Goal: Participate in discussion: Engage in conversation with other users on a specific topic

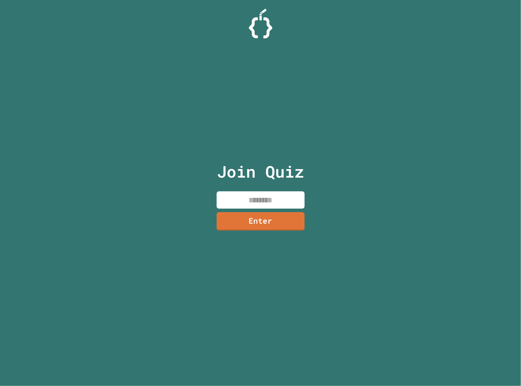
drag, startPoint x: 246, startPoint y: 153, endPoint x: 216, endPoint y: 257, distance: 108.6
click at [216, 257] on div "Join Quiz Enter" at bounding box center [260, 193] width 99 height 357
click at [262, 203] on input at bounding box center [261, 200] width 88 height 17
type input "********"
drag, startPoint x: 254, startPoint y: 238, endPoint x: 255, endPoint y: 235, distance: 3.5
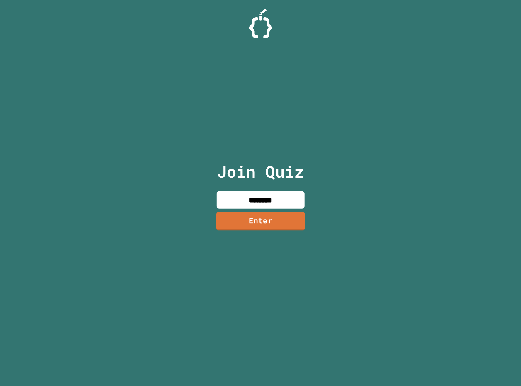
click at [255, 236] on div "Join Quiz ******** Enter" at bounding box center [260, 193] width 99 height 357
click at [257, 226] on link "Enter" at bounding box center [260, 221] width 87 height 18
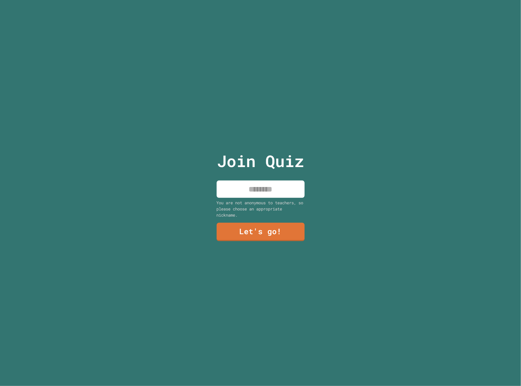
click at [256, 205] on div "You are not anonymous to teachers, so please choose an appropriate nickname." at bounding box center [261, 209] width 88 height 18
click at [256, 183] on input at bounding box center [261, 189] width 88 height 17
type input "******"
drag, startPoint x: 255, startPoint y: 183, endPoint x: 229, endPoint y: 231, distance: 54.2
click at [229, 231] on link "Let's go!" at bounding box center [261, 232] width 88 height 18
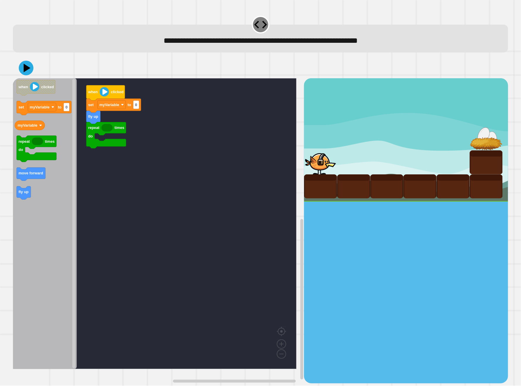
click at [38, 131] on icon "Blockly Workspace" at bounding box center [45, 223] width 64 height 291
type input "*"
click at [113, 162] on rect "Blockly Workspace" at bounding box center [155, 223] width 284 height 291
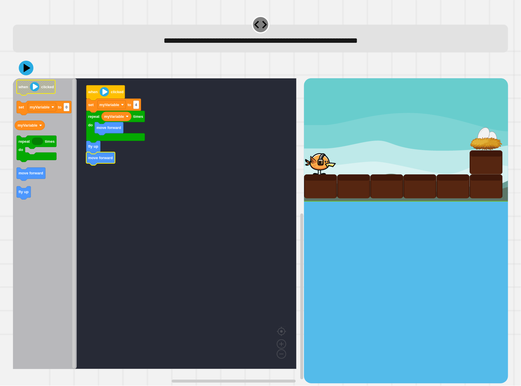
click at [27, 76] on div at bounding box center [260, 68] width 495 height 21
click at [30, 72] on icon at bounding box center [26, 68] width 16 height 16
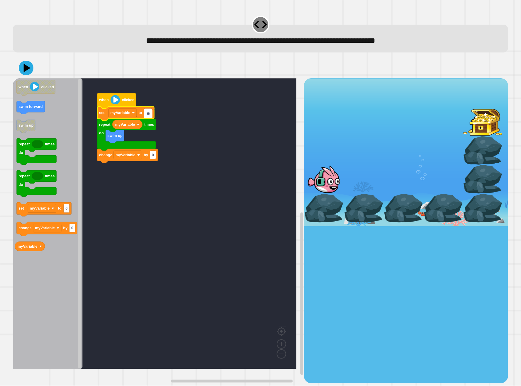
type input "*"
click at [138, 165] on rect "Blockly Workspace" at bounding box center [155, 223] width 284 height 291
click at [139, 171] on rect "Blockly Workspace" at bounding box center [155, 223] width 284 height 291
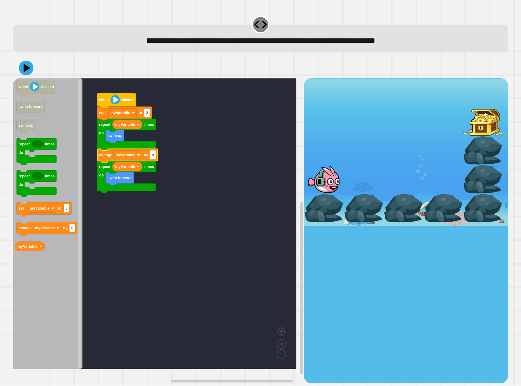
click at [156, 157] on rect "Blockly Workspace" at bounding box center [153, 155] width 6 height 9
type input "*"
click at [24, 71] on icon at bounding box center [27, 68] width 8 height 10
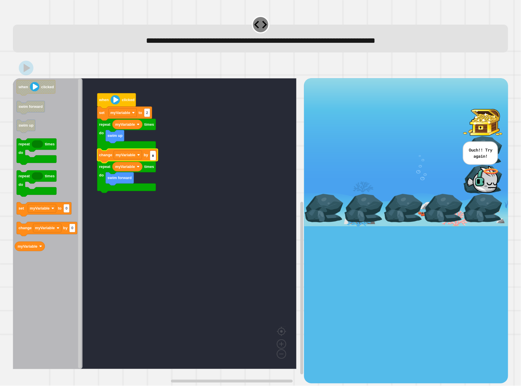
click at [155, 155] on input "*" at bounding box center [153, 156] width 6 height 9
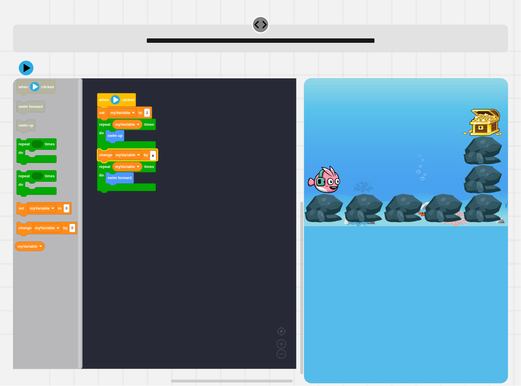
click at [156, 158] on input "*" at bounding box center [153, 156] width 6 height 9
type input "*"
click at [36, 65] on div at bounding box center [260, 68] width 495 height 21
click at [26, 62] on icon at bounding box center [26, 68] width 18 height 18
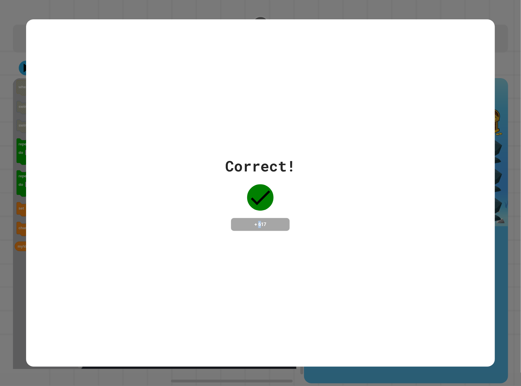
drag, startPoint x: 255, startPoint y: 247, endPoint x: 263, endPoint y: 244, distance: 8.1
click at [263, 244] on div "Correct! + 617" at bounding box center [260, 193] width 469 height 348
click at [423, 48] on div "Correct! + 617" at bounding box center [260, 193] width 469 height 348
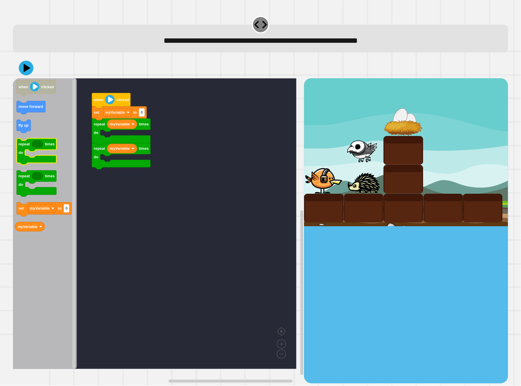
click at [39, 153] on rect "Blockly Workspace" at bounding box center [37, 152] width 40 height 26
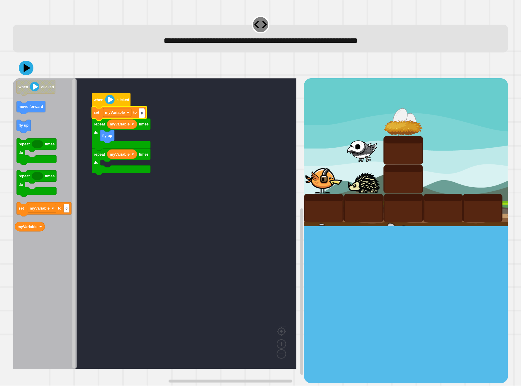
type input "*"
click at [135, 222] on rect "Blockly Workspace" at bounding box center [155, 223] width 284 height 291
click at [94, 192] on rect "Blockly Workspace" at bounding box center [155, 223] width 284 height 291
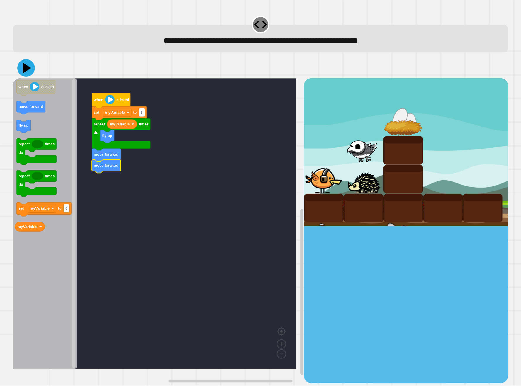
click at [20, 66] on icon at bounding box center [26, 68] width 18 height 18
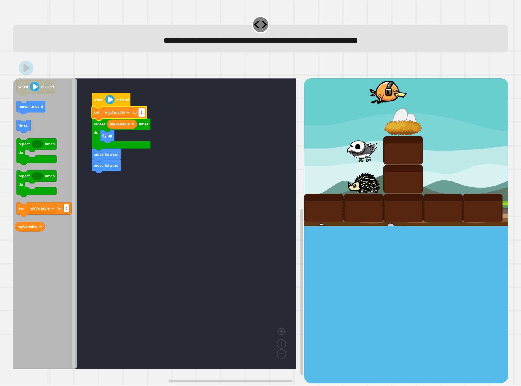
click at [143, 115] on text "3" at bounding box center [142, 112] width 2 height 4
type input "*"
click at [28, 70] on icon at bounding box center [27, 68] width 8 height 10
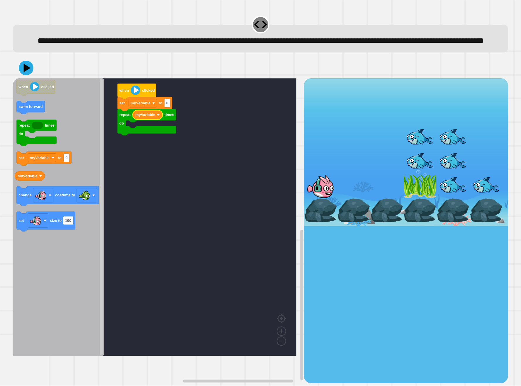
click at [48, 162] on div "repeat times do myVariable set myVariable to 0 when clicked when clicked swim f…" at bounding box center [158, 230] width 291 height 305
type input "*"
click at [71, 218] on g "when clicked swim forward repeat times do set myVariable to 0 myVariable change…" at bounding box center [57, 155] width 84 height 151
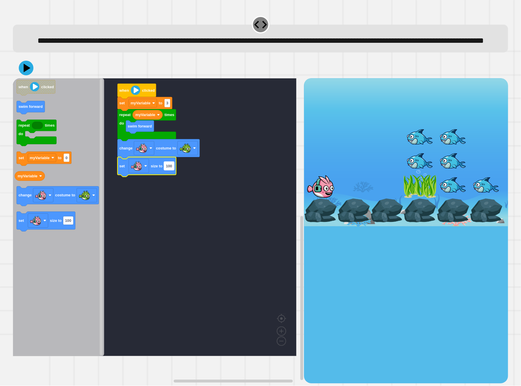
click at [167, 168] on text "100" at bounding box center [169, 166] width 6 height 4
type input "**"
click at [110, 137] on div "when clicked set myVariable to 3 repeat times do myVariable swim forward change…" at bounding box center [158, 230] width 291 height 305
click at [24, 76] on icon at bounding box center [26, 68] width 16 height 16
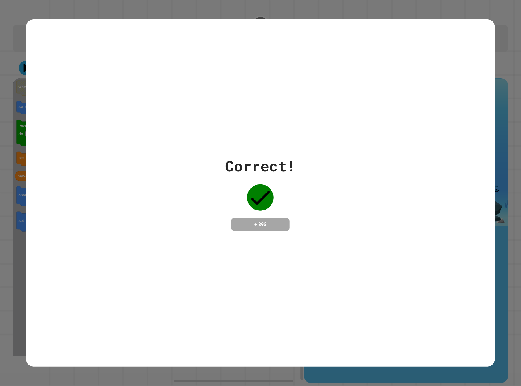
click at [319, 145] on div "Correct! + 896" at bounding box center [260, 193] width 469 height 348
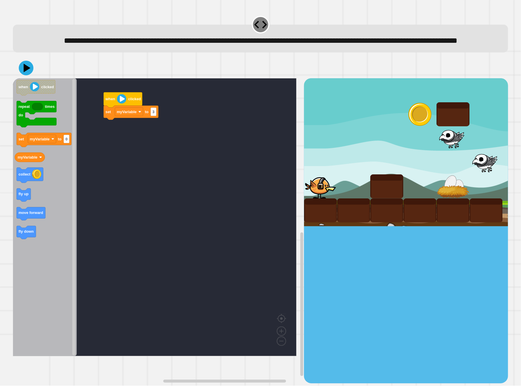
click at [100, 127] on rect "Blockly Workspace" at bounding box center [155, 217] width 284 height 278
click at [34, 215] on text "move forward" at bounding box center [31, 213] width 25 height 4
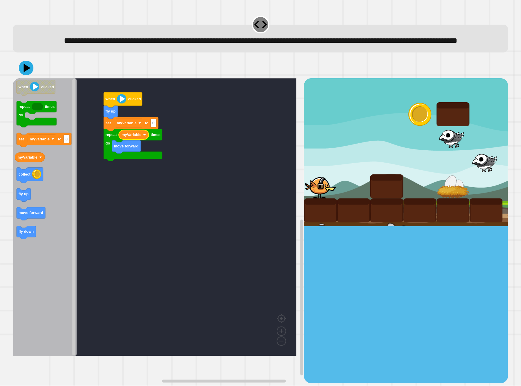
click at [159, 136] on rect "Blockly Workspace" at bounding box center [155, 217] width 284 height 278
click at [153, 125] on text "0" at bounding box center [154, 123] width 2 height 4
type input "*"
click at [28, 77] on icon at bounding box center [26, 68] width 17 height 17
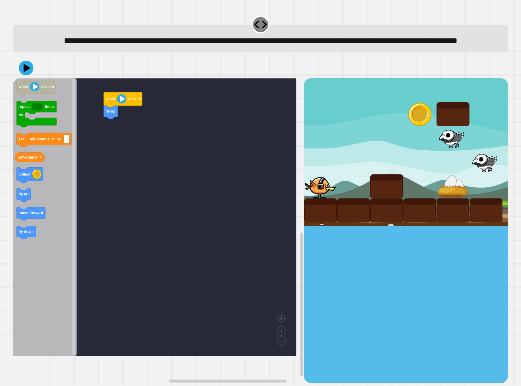
click at [24, 212] on icon "when clicked repeat times do set myVariable to 0 myVariable collect fly up move…" at bounding box center [45, 217] width 64 height 278
click at [157, 154] on icon "Blockly Workspace" at bounding box center [131, 147] width 55 height 14
click at [155, 150] on rect "Blockly Workspace" at bounding box center [154, 145] width 6 height 9
type input "*"
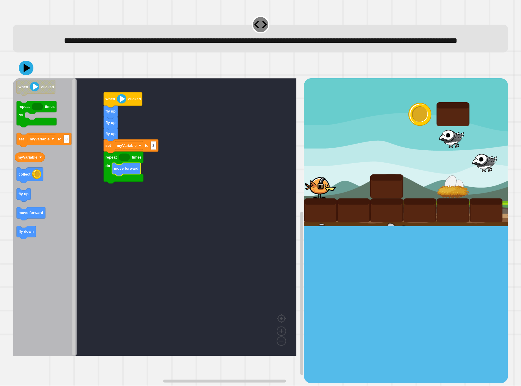
click at [31, 175] on icon "when clicked repeat times do set myVariable to 0 myVariable collect fly up move…" at bounding box center [45, 217] width 64 height 278
click at [17, 248] on div "**********" at bounding box center [260, 193] width 521 height 386
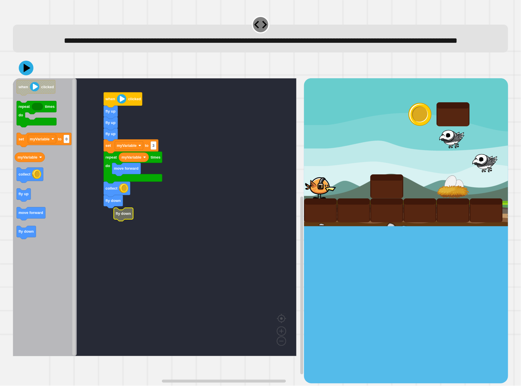
click at [110, 235] on rect "Blockly Workspace" at bounding box center [155, 217] width 284 height 278
click at [20, 228] on icon "when clicked repeat times do set myVariable to 0 myVariable collect fly up move…" at bounding box center [45, 217] width 64 height 278
click at [27, 76] on icon at bounding box center [26, 68] width 17 height 17
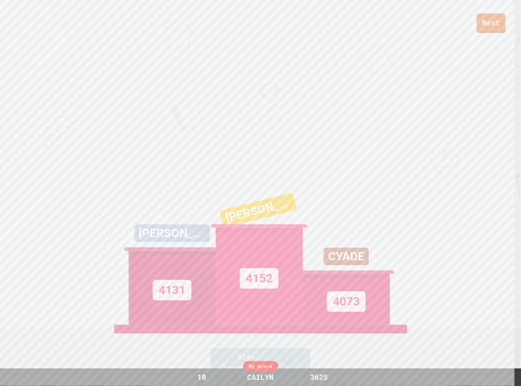
click at [493, 19] on link "Next" at bounding box center [491, 22] width 29 height 19
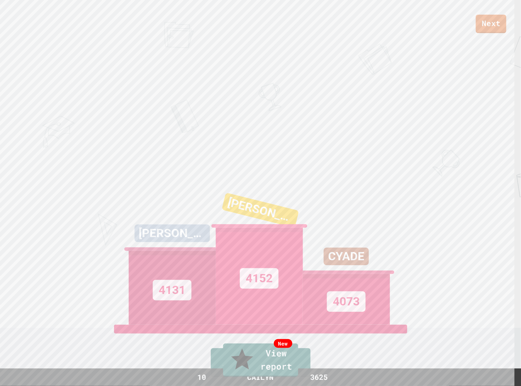
drag, startPoint x: 264, startPoint y: 218, endPoint x: 264, endPoint y: 221, distance: 2.9
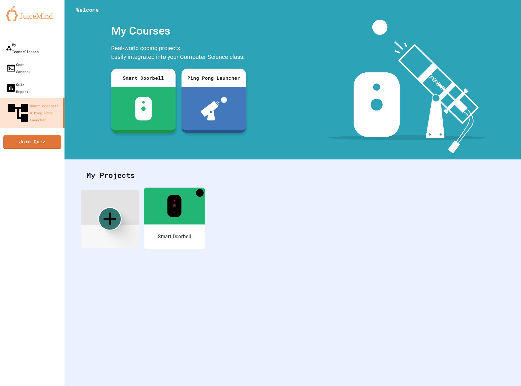
click at [201, 191] on icon "More" at bounding box center [200, 193] width 8 height 8
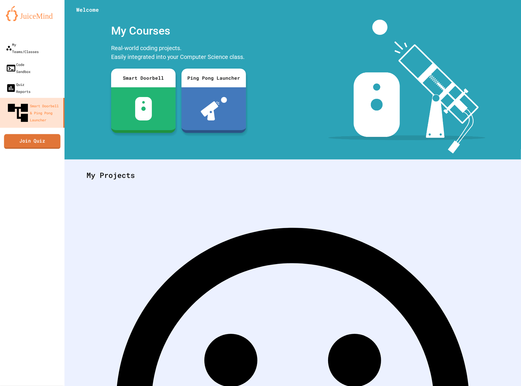
click at [29, 134] on link "Join Quiz" at bounding box center [32, 141] width 57 height 15
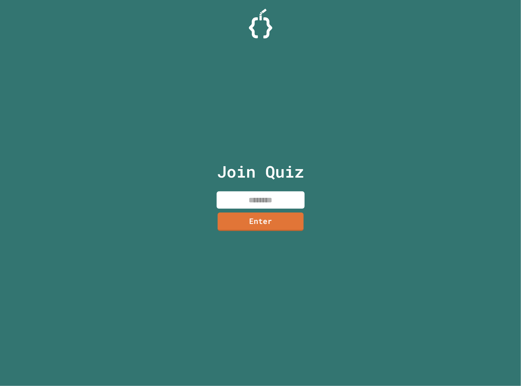
click at [249, 197] on input at bounding box center [261, 200] width 88 height 17
type input "********"
click at [268, 217] on link "Enter" at bounding box center [260, 220] width 89 height 19
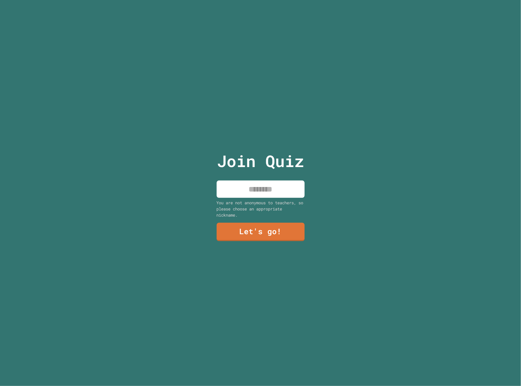
click at [254, 194] on input at bounding box center [261, 189] width 88 height 17
type input "******"
click at [259, 219] on div "Join Quiz ****** You are not anonymous to teachers, so please choose an appropr…" at bounding box center [260, 193] width 99 height 386
click at [262, 223] on link "Let's go!" at bounding box center [260, 232] width 89 height 19
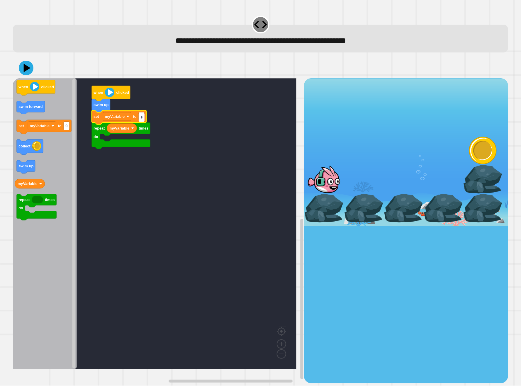
type input "*"
click at [21, 118] on icon "Blockly Workspace" at bounding box center [45, 223] width 64 height 291
click at [18, 67] on div at bounding box center [260, 68] width 495 height 21
click at [22, 68] on icon at bounding box center [25, 67] width 15 height 15
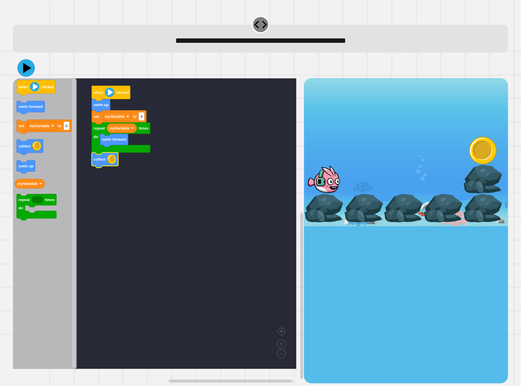
click at [28, 72] on icon at bounding box center [26, 68] width 18 height 18
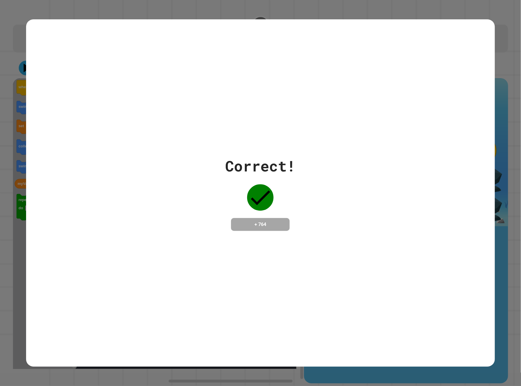
drag, startPoint x: 28, startPoint y: 72, endPoint x: 196, endPoint y: 1, distance: 182.3
click at [33, 61] on div "Correct! + 764" at bounding box center [260, 193] width 469 height 348
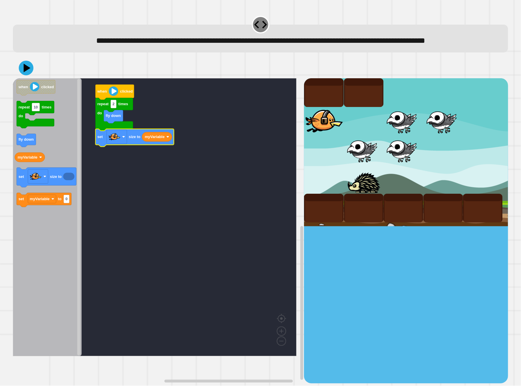
click at [110, 175] on div "fly down repeat 2 times do set size to myVariable when clicked when clicked rep…" at bounding box center [158, 230] width 291 height 305
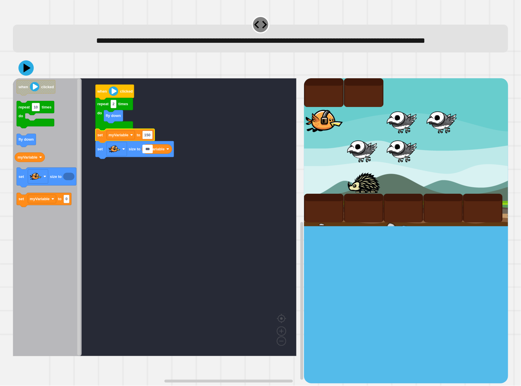
type input "***"
click at [31, 76] on icon at bounding box center [25, 67] width 15 height 15
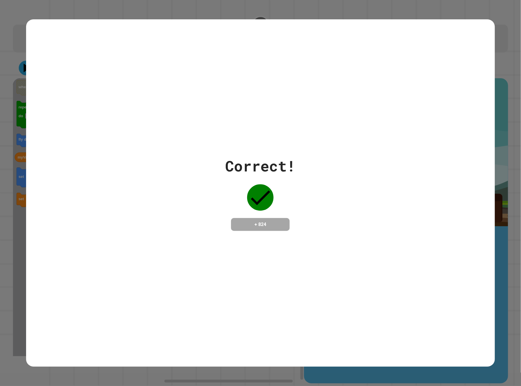
click at [321, 260] on div "Correct! + 824" at bounding box center [260, 193] width 469 height 348
drag, startPoint x: 211, startPoint y: 149, endPoint x: 274, endPoint y: 194, distance: 76.7
click at [274, 194] on div "Correct! + 824" at bounding box center [260, 193] width 469 height 76
drag, startPoint x: 274, startPoint y: 194, endPoint x: 323, endPoint y: 196, distance: 49.3
click at [323, 196] on div "Correct! + 824" at bounding box center [260, 193] width 469 height 76
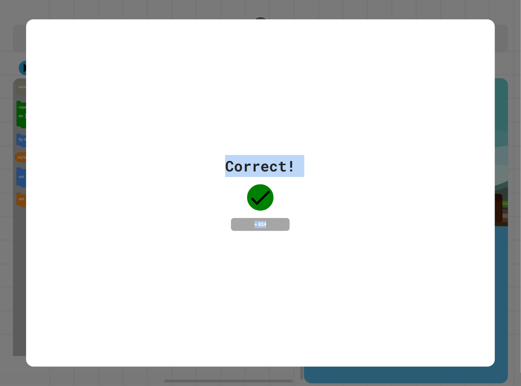
drag, startPoint x: 115, startPoint y: 97, endPoint x: 395, endPoint y: 260, distance: 324.2
click at [395, 260] on div "Correct! + 824" at bounding box center [260, 193] width 469 height 348
click at [341, 279] on div "Correct! + 824" at bounding box center [260, 193] width 469 height 348
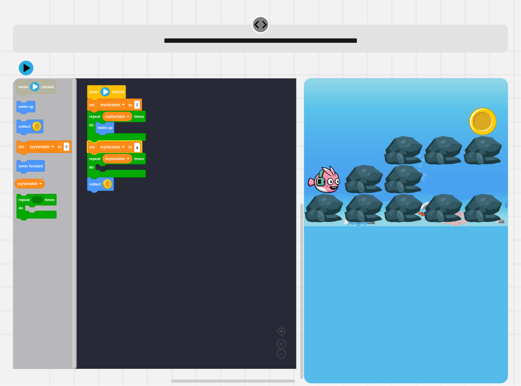
type input "*"
click at [18, 72] on div at bounding box center [260, 68] width 495 height 21
click at [22, 70] on icon at bounding box center [26, 68] width 15 height 15
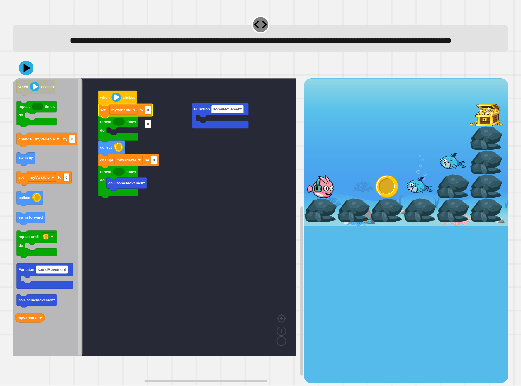
type input "*"
click at [24, 168] on icon "when clicked repeat times do change myVariable by 0 swim up set myVariable to 0…" at bounding box center [48, 217] width 70 height 278
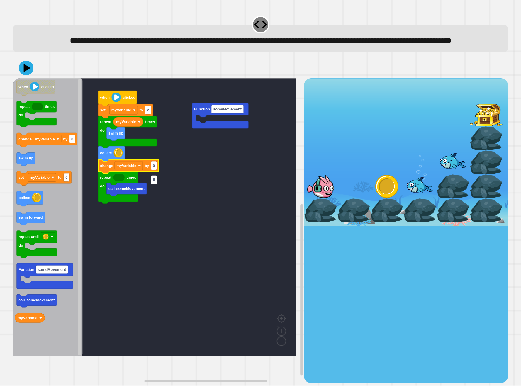
type input "*"
click at [98, 245] on rect "Blockly Workspace" at bounding box center [155, 217] width 284 height 278
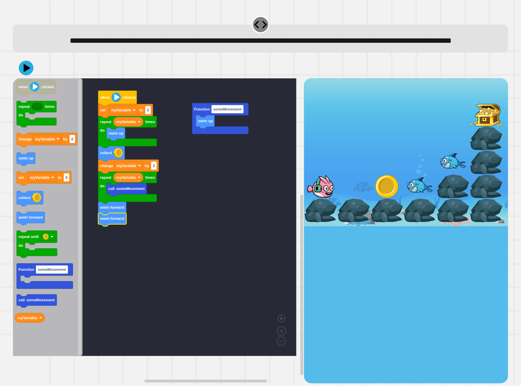
click at [33, 238] on icon "when clicked repeat times do change myVariable by 0 swim up set myVariable to 0…" at bounding box center [48, 217] width 70 height 278
click at [28, 77] on icon at bounding box center [26, 68] width 18 height 18
click at [125, 150] on g "Function someMovement swim up when clicked set myVariable to 2 repeat times do …" at bounding box center [159, 217] width 292 height 278
click at [28, 76] on icon at bounding box center [26, 68] width 18 height 18
type input "*"
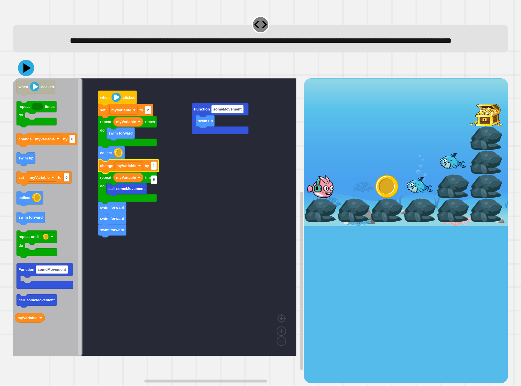
click at [19, 76] on icon at bounding box center [26, 68] width 16 height 16
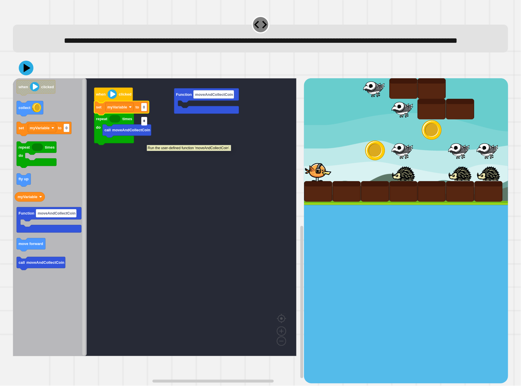
type input "*"
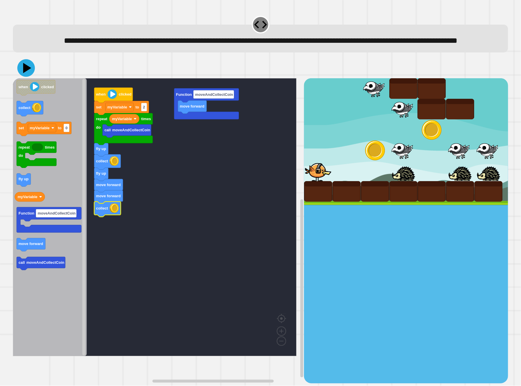
click at [26, 77] on icon at bounding box center [26, 68] width 18 height 18
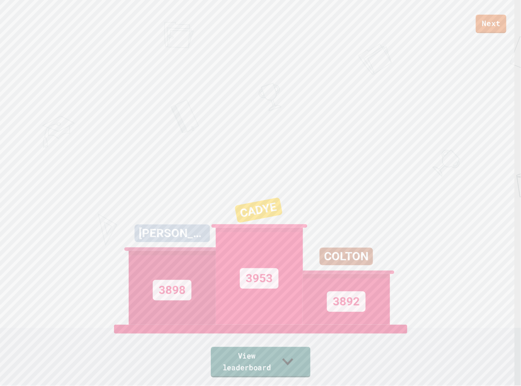
click at [231, 359] on link "View leaderboard" at bounding box center [261, 362] width 100 height 31
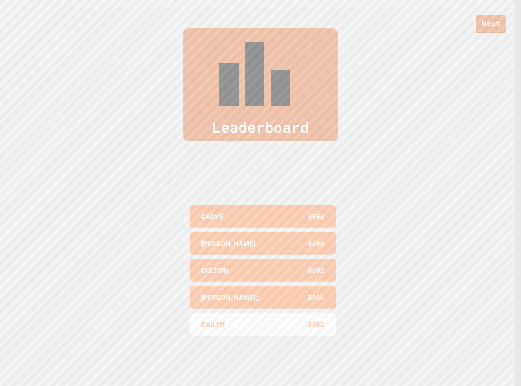
scroll to position [383, 0]
